Goal: Task Accomplishment & Management: Manage account settings

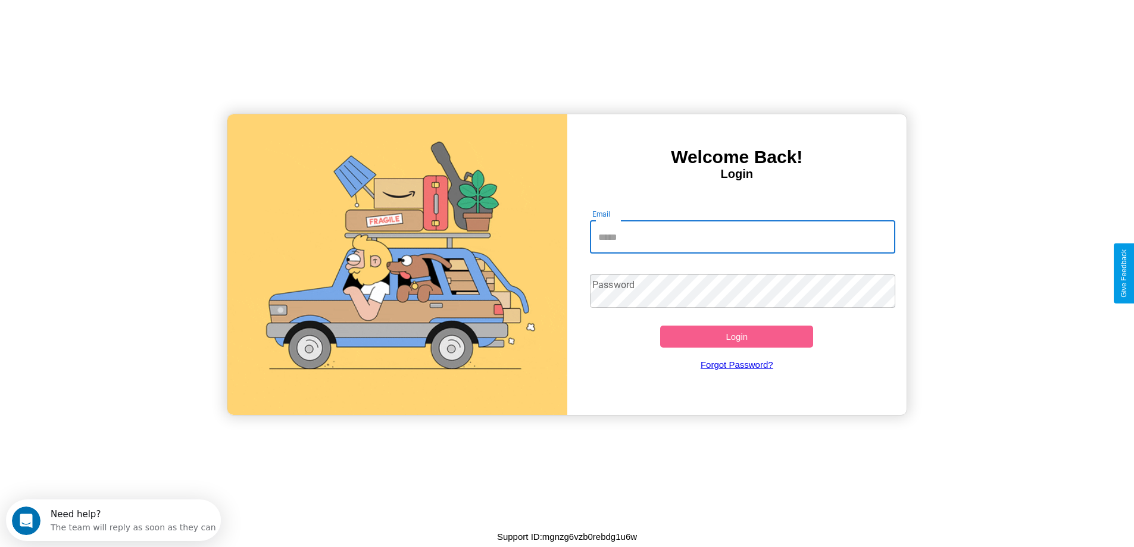
click at [742, 237] on input "Email" at bounding box center [742, 236] width 305 height 33
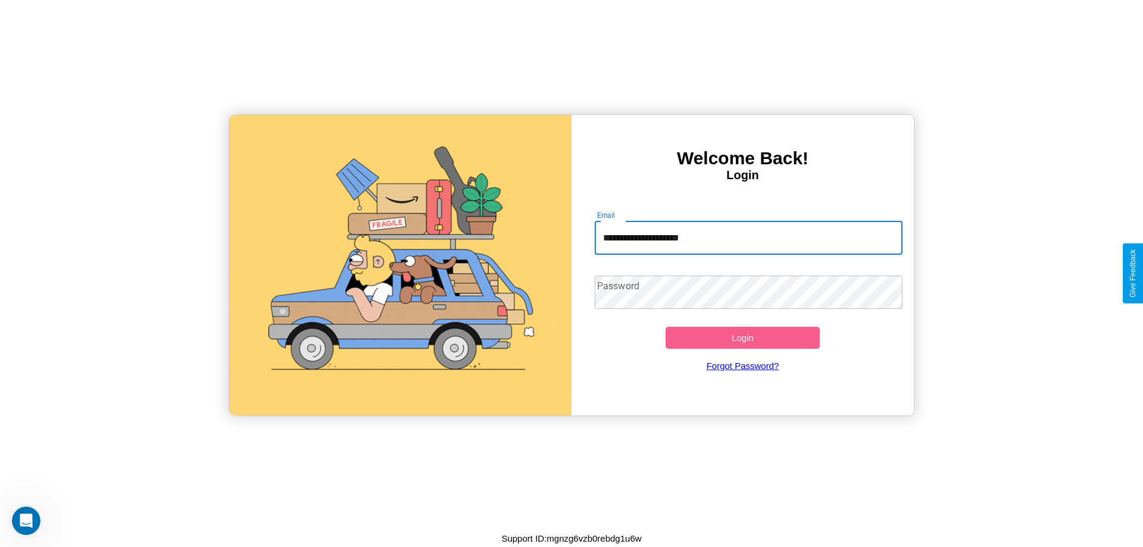
type input "**********"
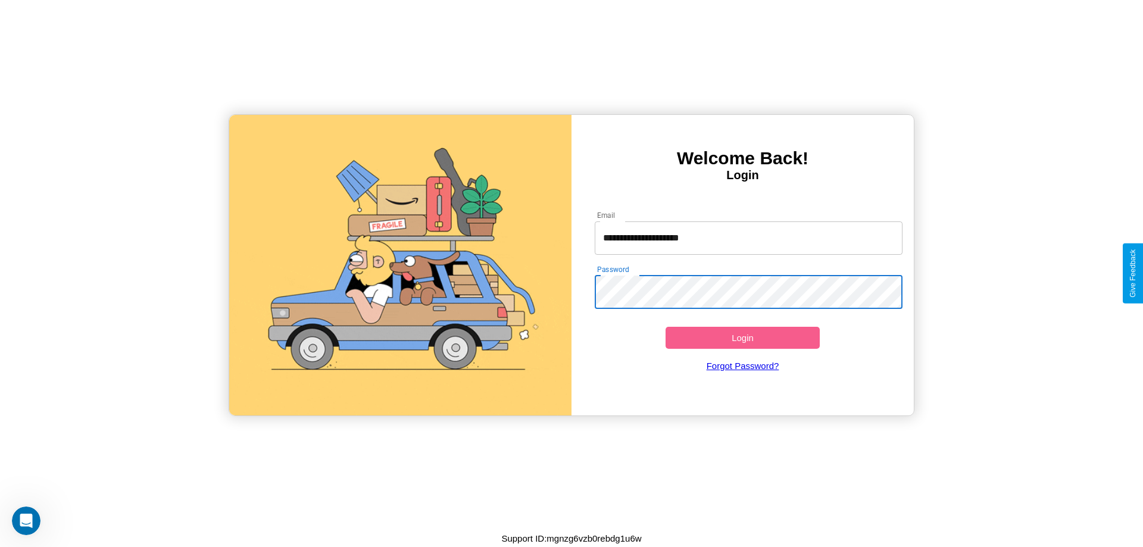
click at [742, 338] on button "Login" at bounding box center [743, 338] width 154 height 22
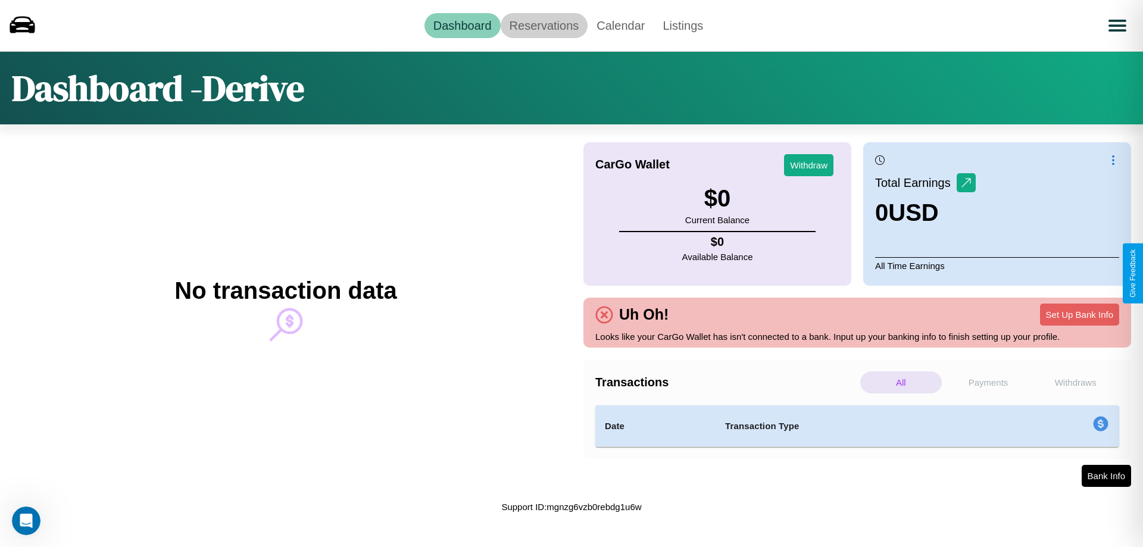
click at [544, 25] on link "Reservations" at bounding box center [545, 25] width 88 height 25
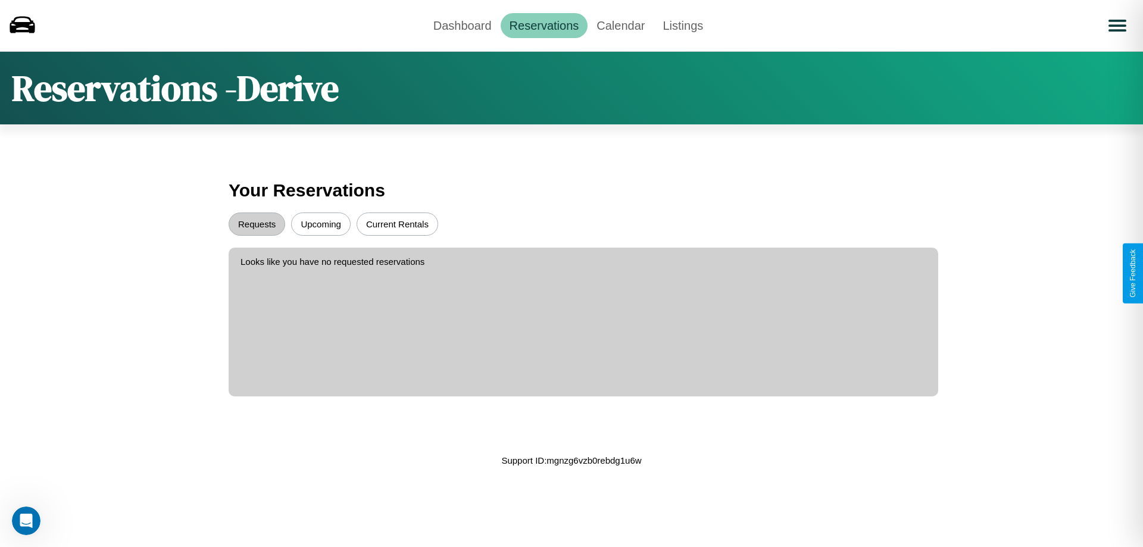
click at [321, 224] on button "Upcoming" at bounding box center [321, 224] width 60 height 23
click at [397, 224] on button "Current Rentals" at bounding box center [398, 224] width 82 height 23
click at [257, 224] on button "Requests" at bounding box center [257, 224] width 57 height 23
click at [462, 25] on link "Dashboard" at bounding box center [462, 25] width 76 height 25
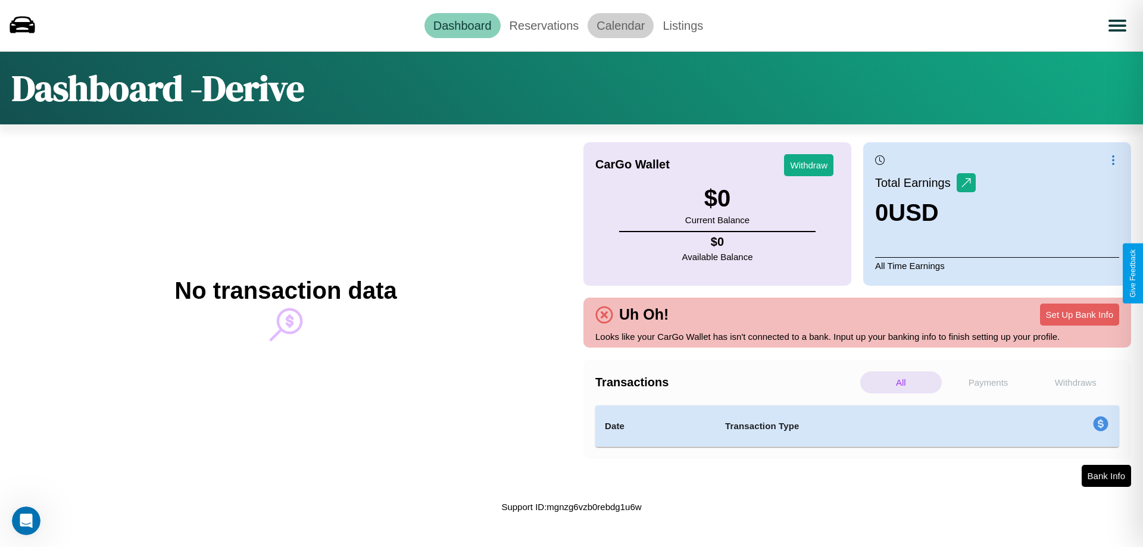
click at [620, 25] on link "Calendar" at bounding box center [621, 25] width 66 height 25
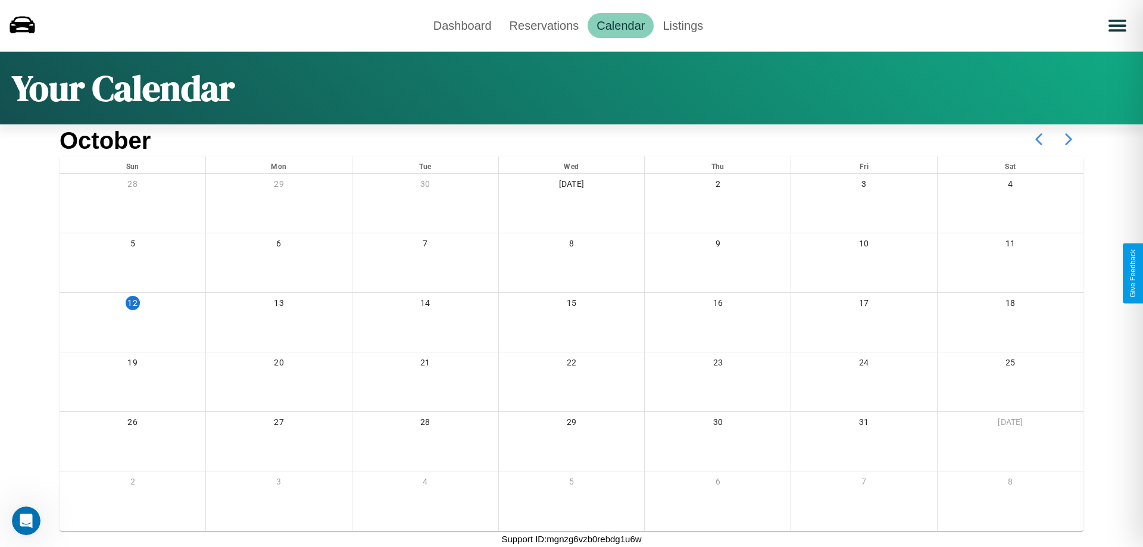
click at [1069, 139] on icon at bounding box center [1069, 139] width 30 height 30
